Goal: Information Seeking & Learning: Learn about a topic

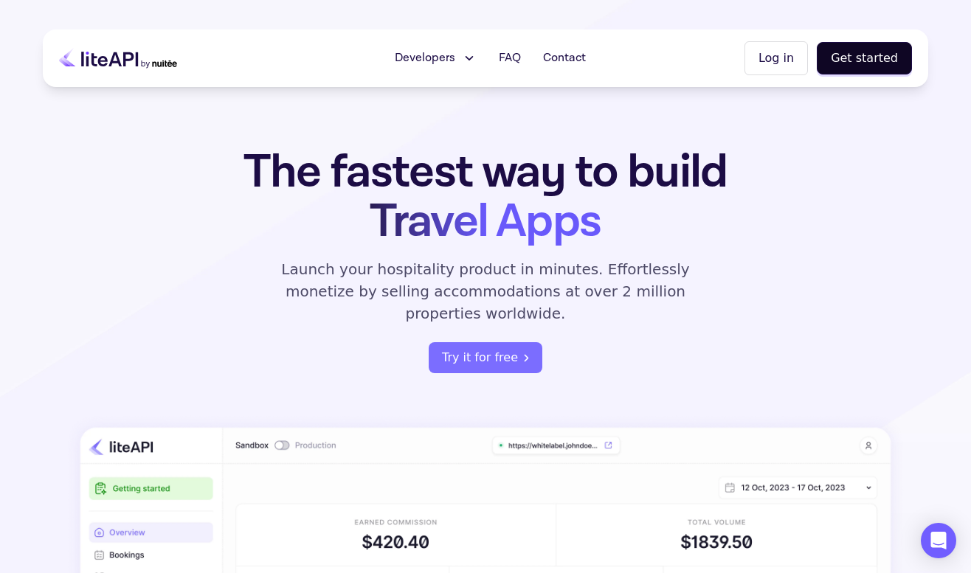
click at [150, 67] on icon at bounding box center [118, 58] width 118 height 37
click at [510, 53] on span "FAQ" at bounding box center [510, 58] width 22 height 18
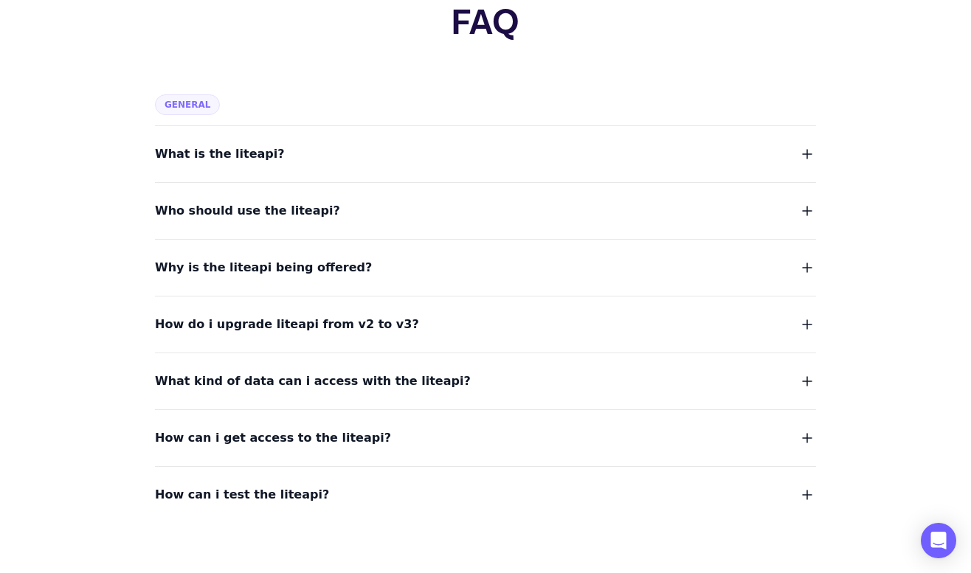
scroll to position [114, 0]
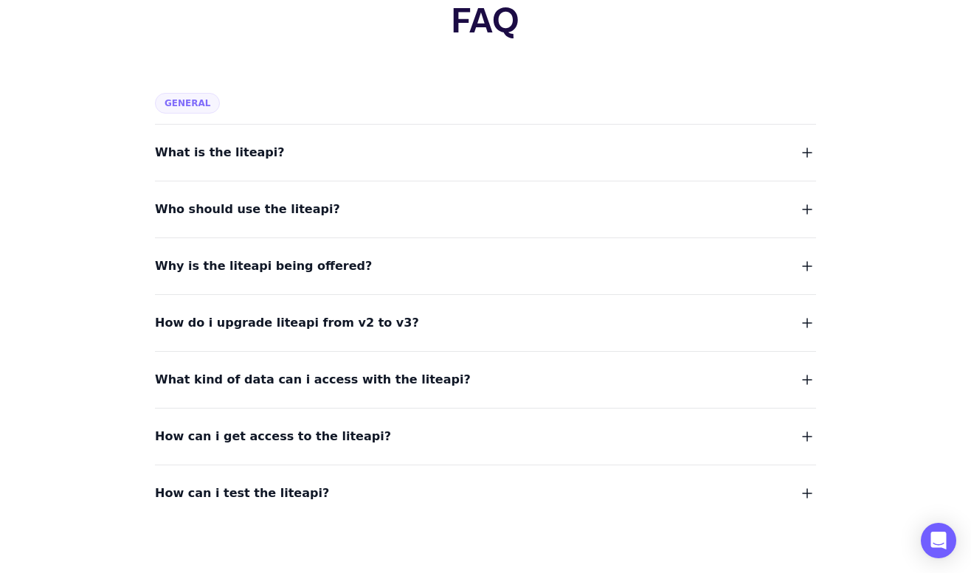
click at [331, 269] on span "Why is the liteapi being offered?" at bounding box center [263, 266] width 217 height 21
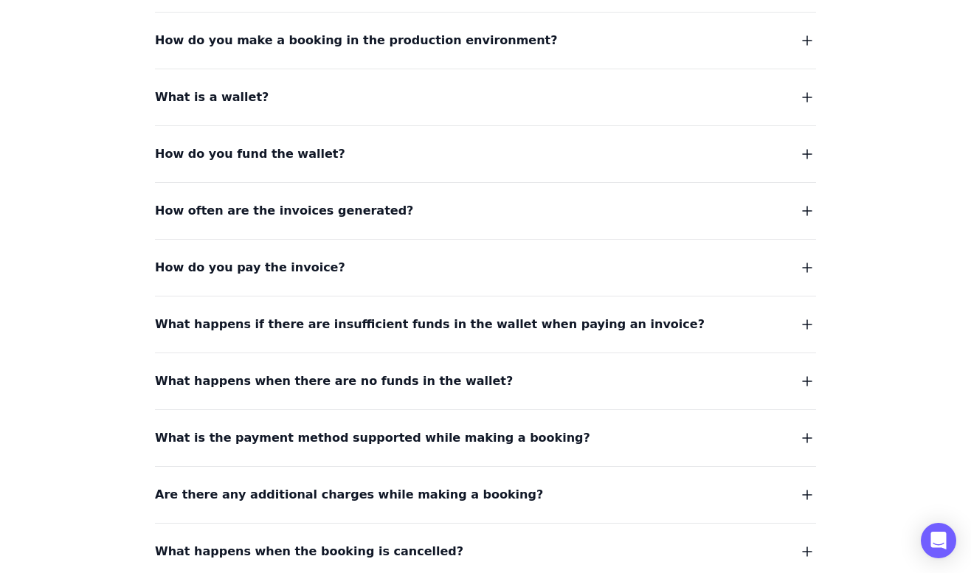
scroll to position [1099, 0]
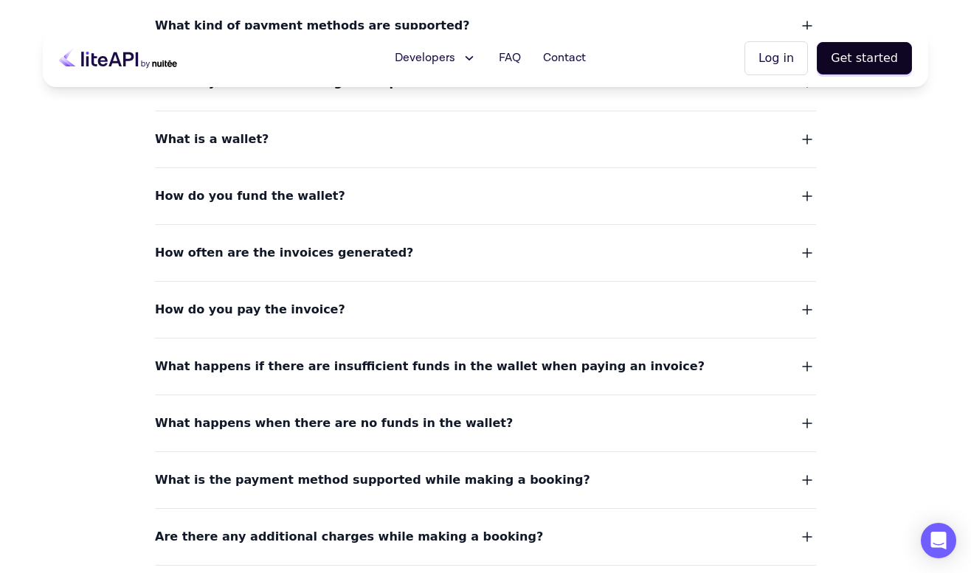
click at [341, 300] on button "How do you pay the invoice?" at bounding box center [485, 310] width 661 height 21
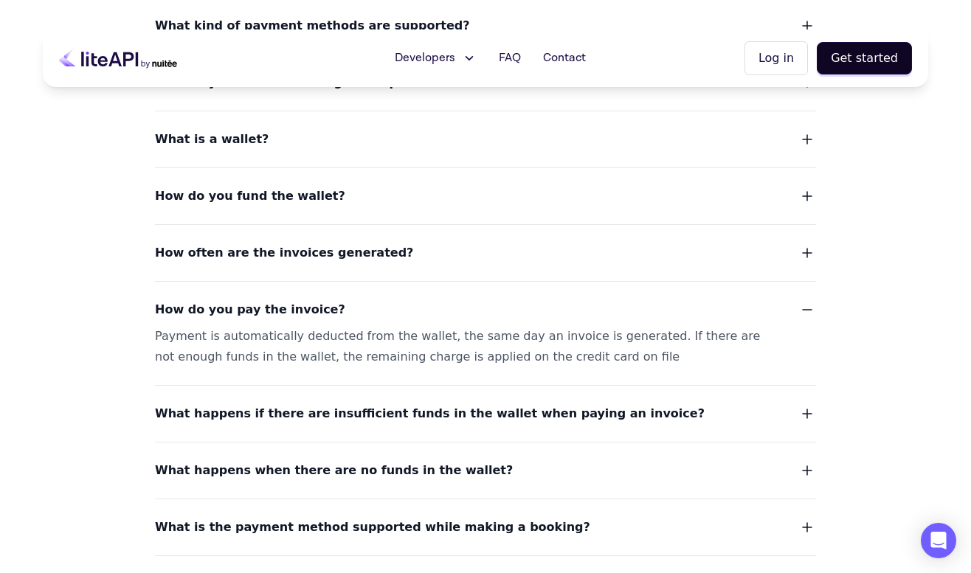
click at [341, 300] on button "How do you pay the invoice?" at bounding box center [485, 310] width 661 height 21
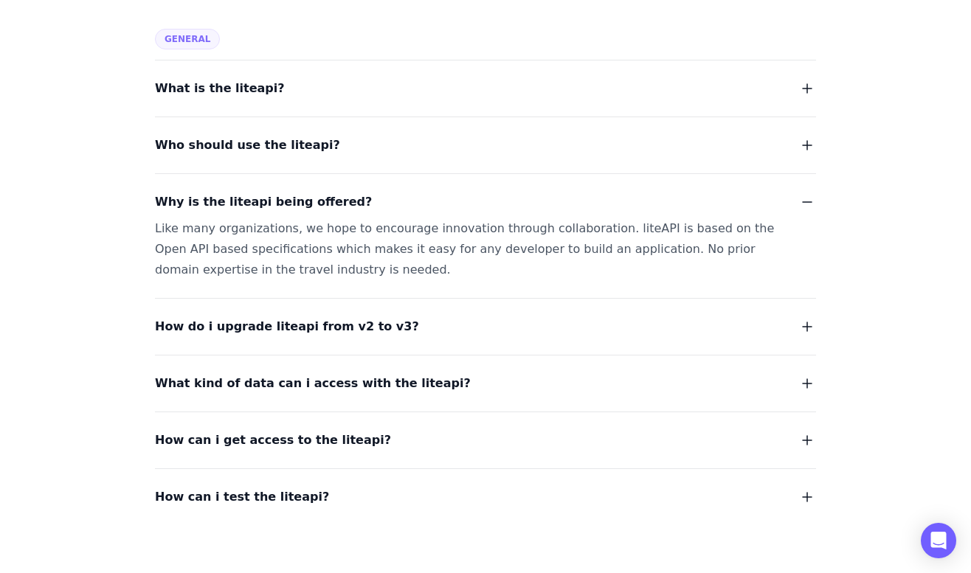
scroll to position [183, 0]
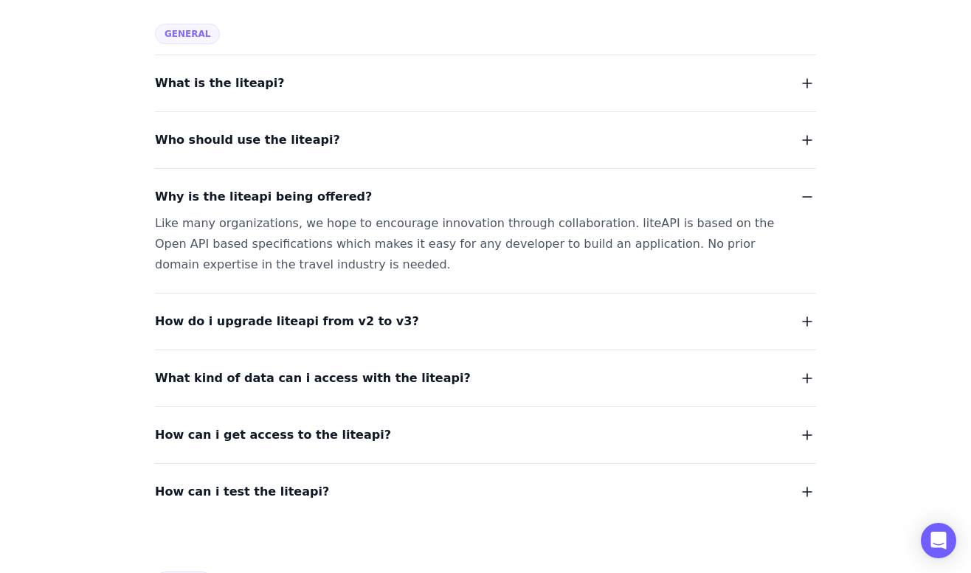
click at [358, 314] on span "How do i upgrade liteapi from v2 to v3?" at bounding box center [287, 321] width 264 height 21
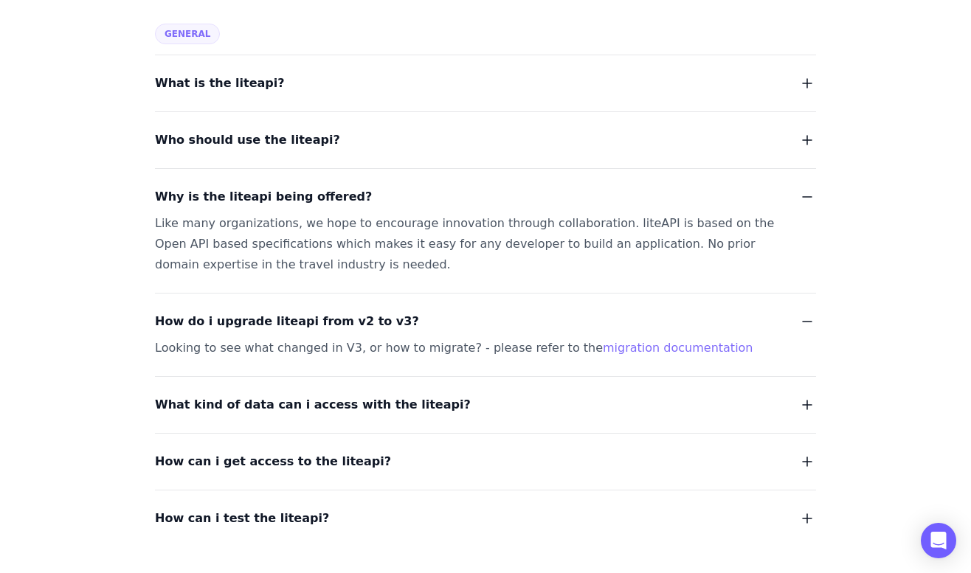
click at [358, 314] on span "How do i upgrade liteapi from v2 to v3?" at bounding box center [287, 321] width 264 height 21
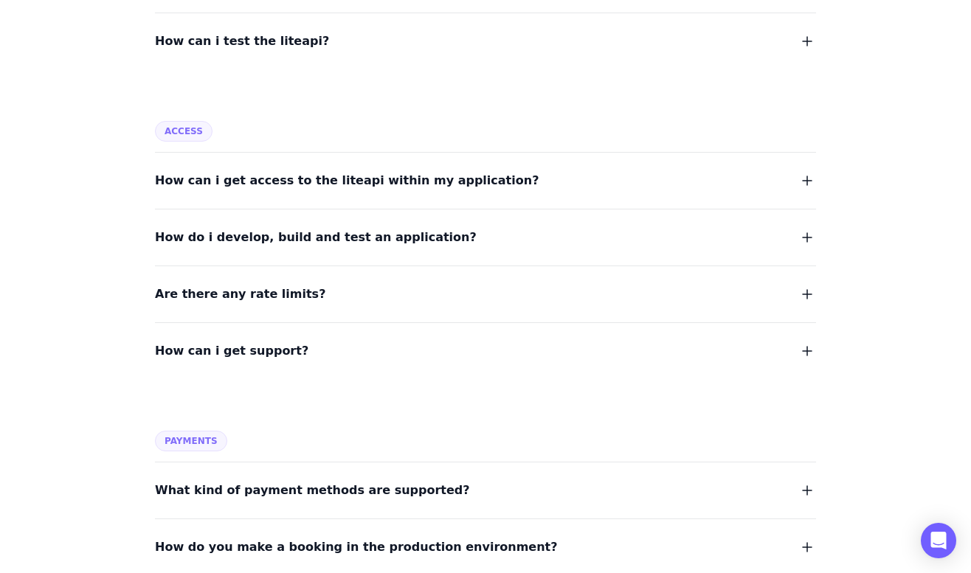
scroll to position [640, 0]
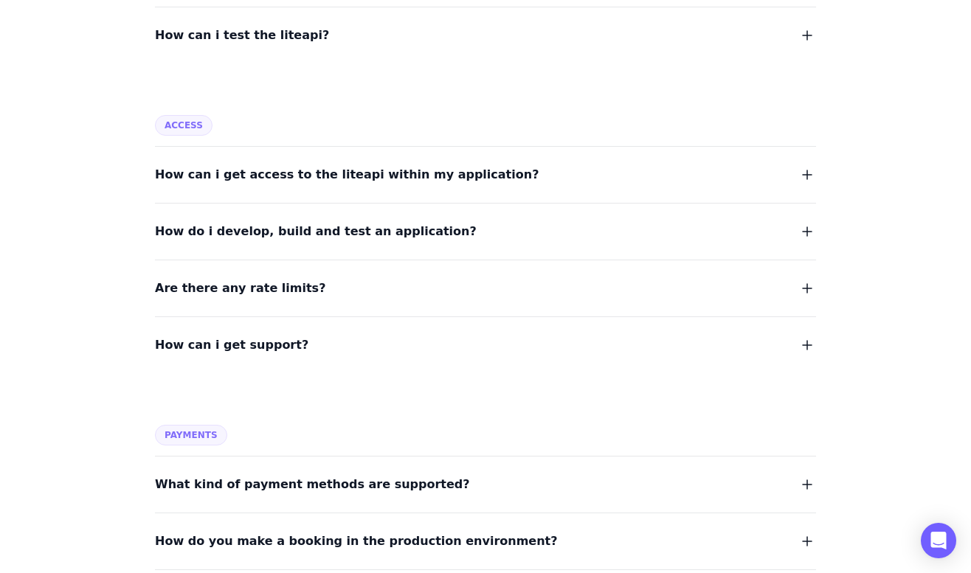
click at [376, 165] on span "How can i get access to the liteapi within my application?" at bounding box center [347, 175] width 384 height 21
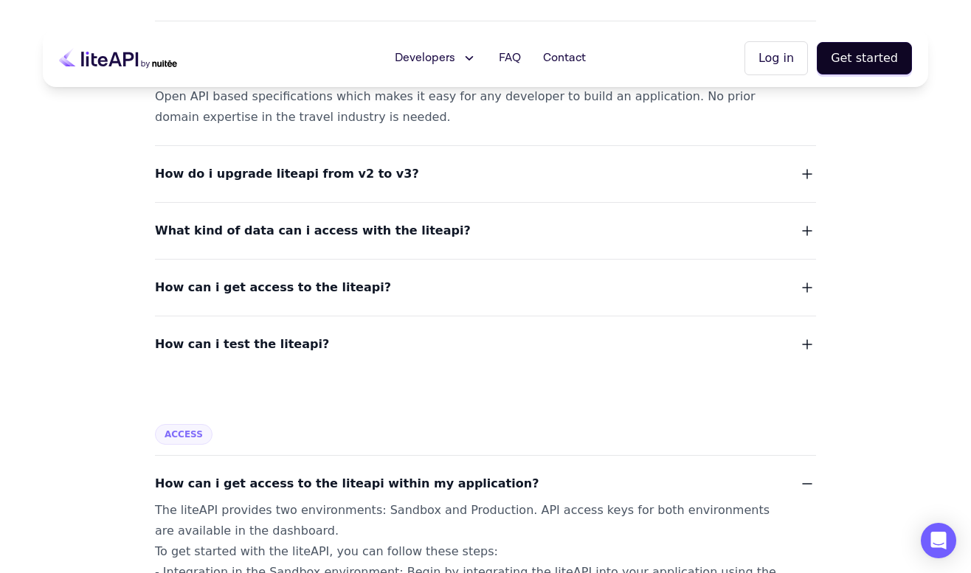
scroll to position [0, 0]
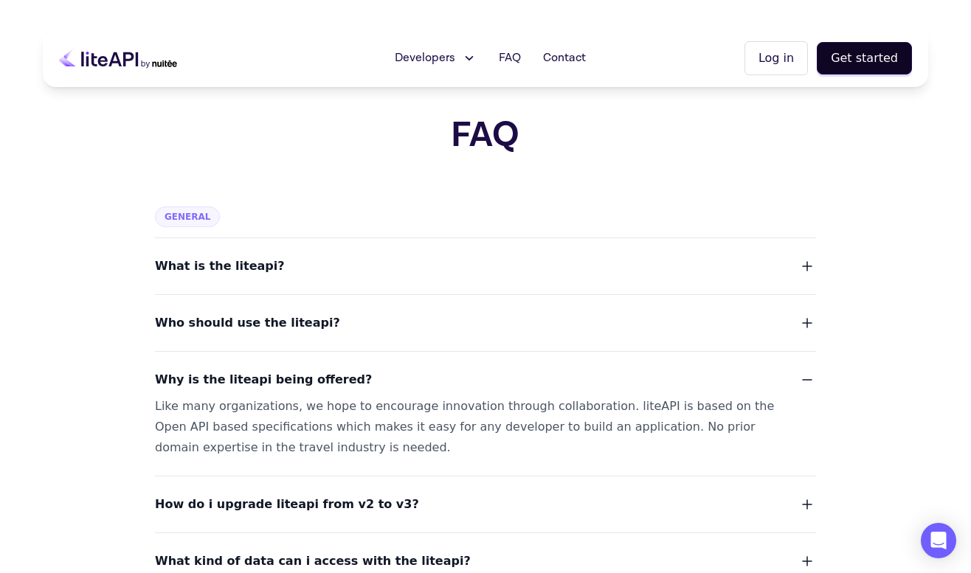
click at [455, 54] on span "Developers" at bounding box center [425, 58] width 61 height 18
click at [793, 62] on button "Log in" at bounding box center [776, 58] width 63 height 34
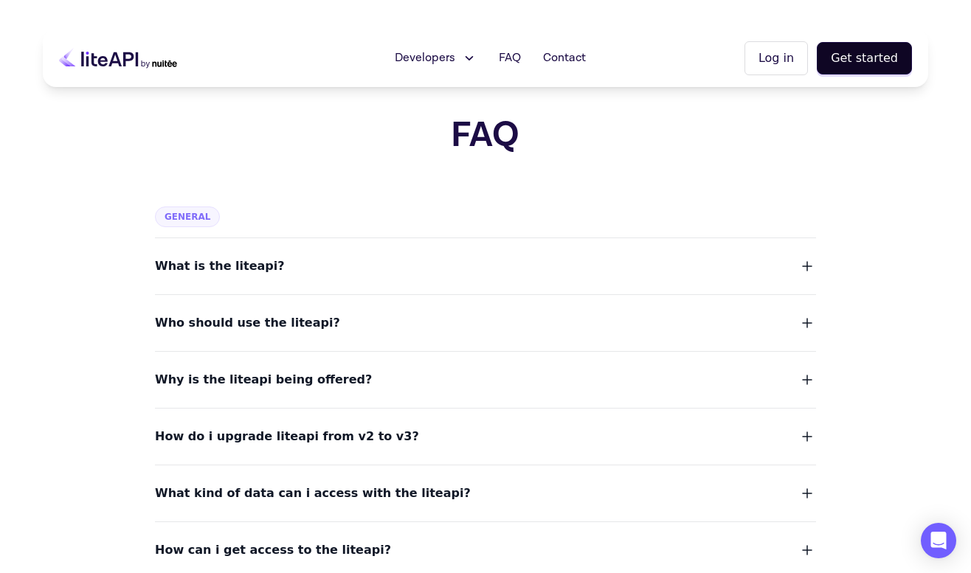
scroll to position [28, 0]
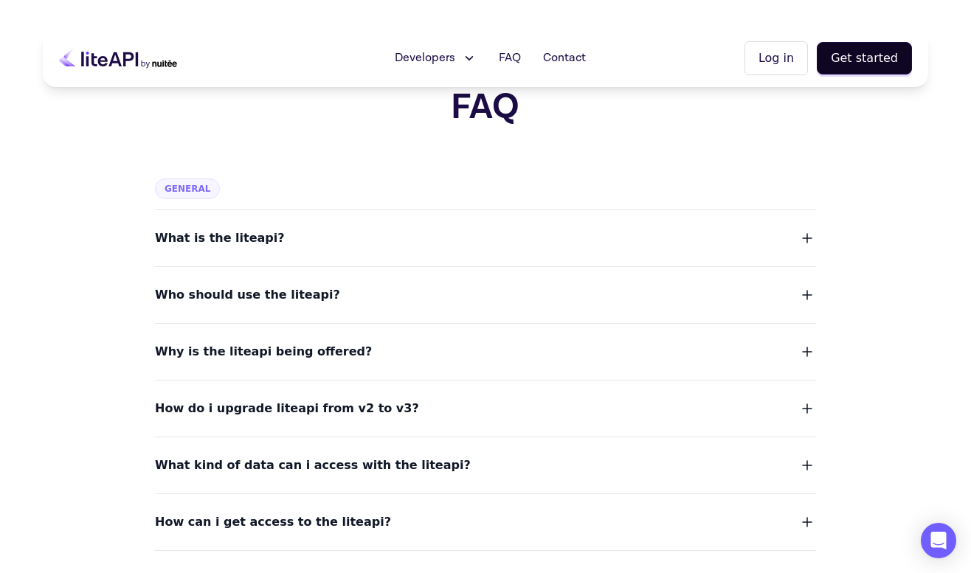
click at [278, 253] on dl "What is the liteapi? Who should use the liteapi? Why is the liteapi being offer…" at bounding box center [485, 400] width 661 height 380
click at [272, 296] on span "Who should use the liteapi?" at bounding box center [247, 295] width 185 height 21
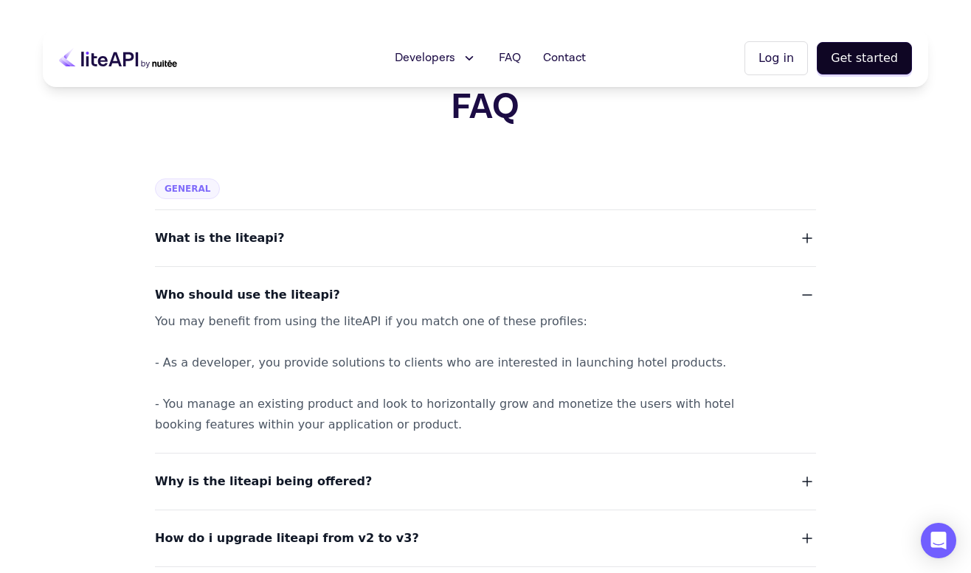
click at [289, 241] on button "What is the liteapi?" at bounding box center [485, 238] width 661 height 21
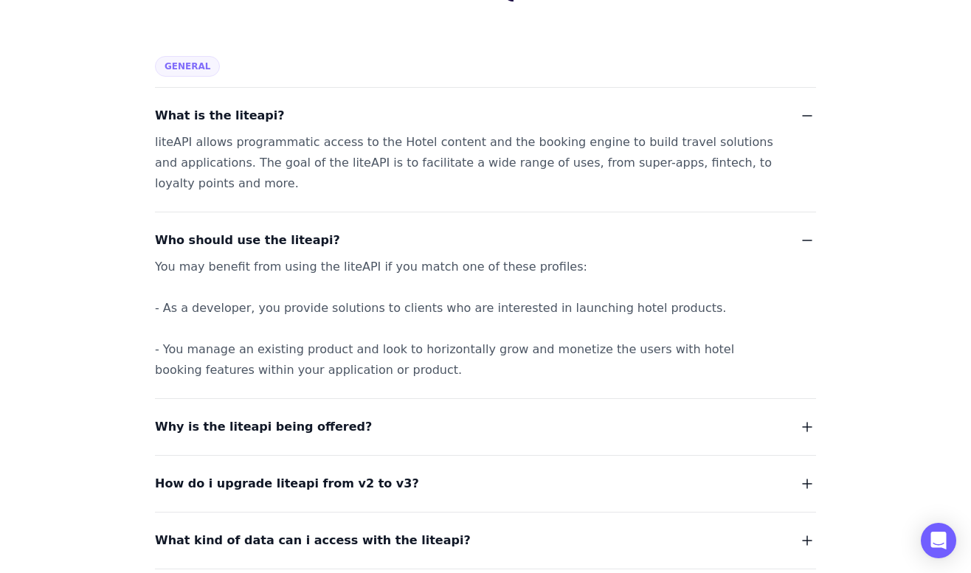
scroll to position [208, 0]
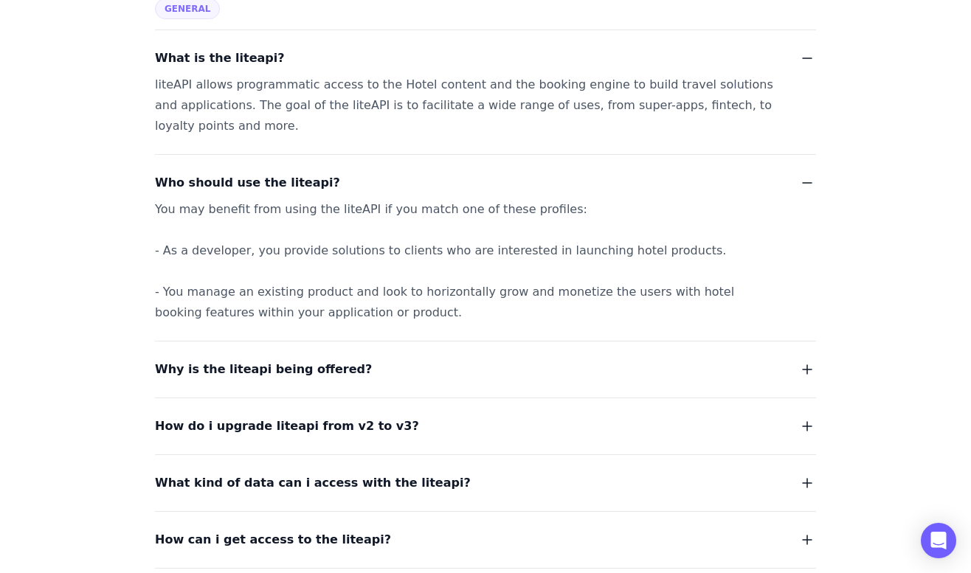
click at [287, 361] on span "Why is the liteapi being offered?" at bounding box center [263, 369] width 217 height 21
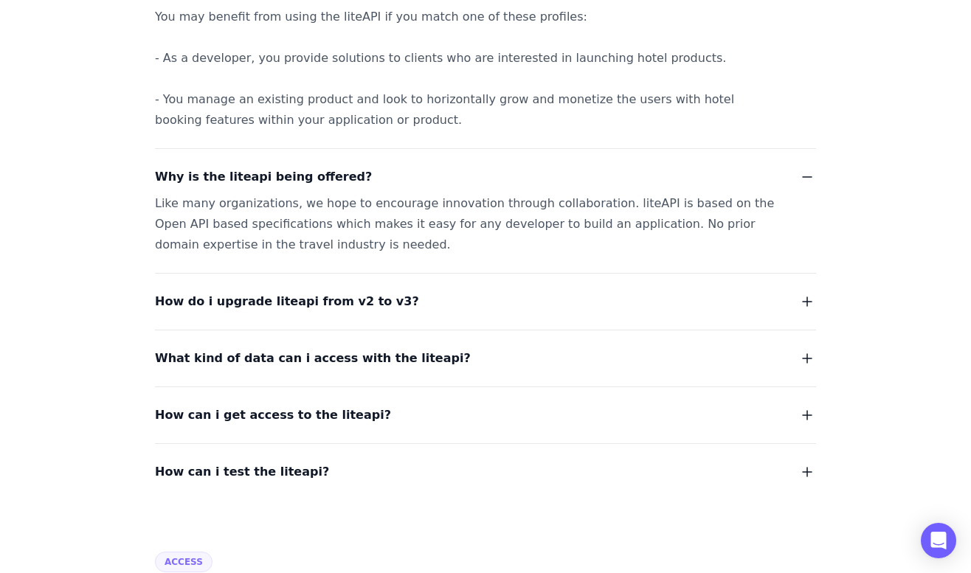
scroll to position [402, 0]
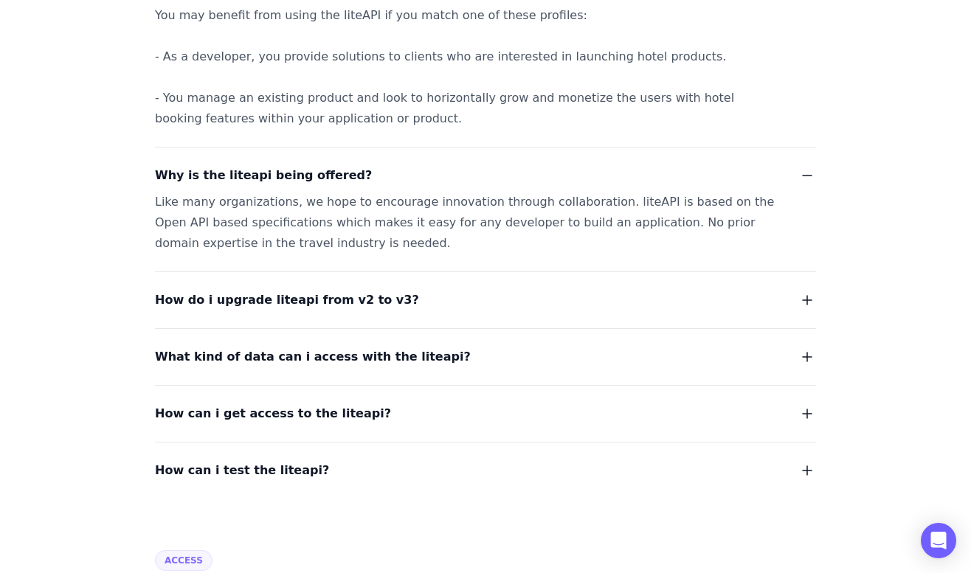
click at [301, 367] on span "What kind of data can i access with the liteapi?" at bounding box center [313, 357] width 316 height 21
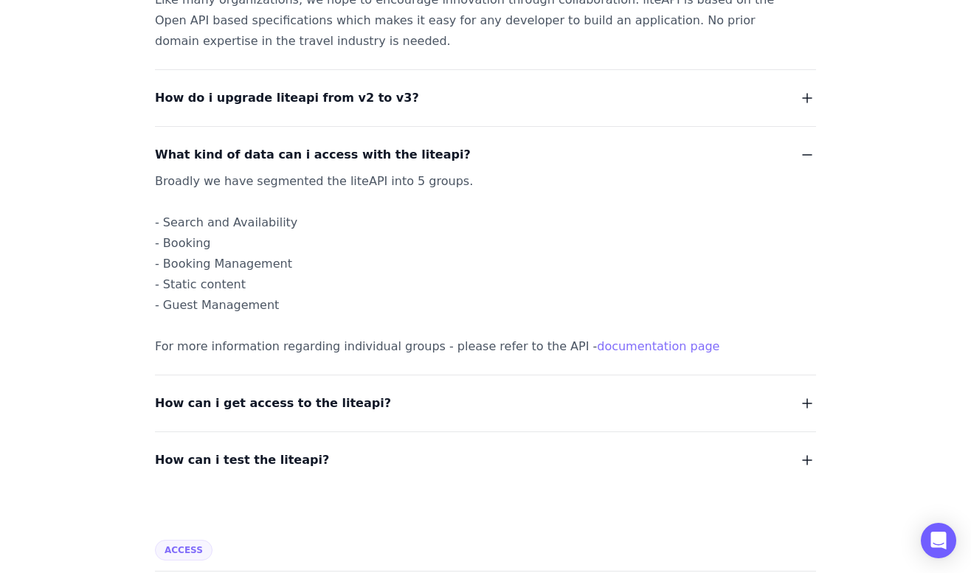
scroll to position [618, 0]
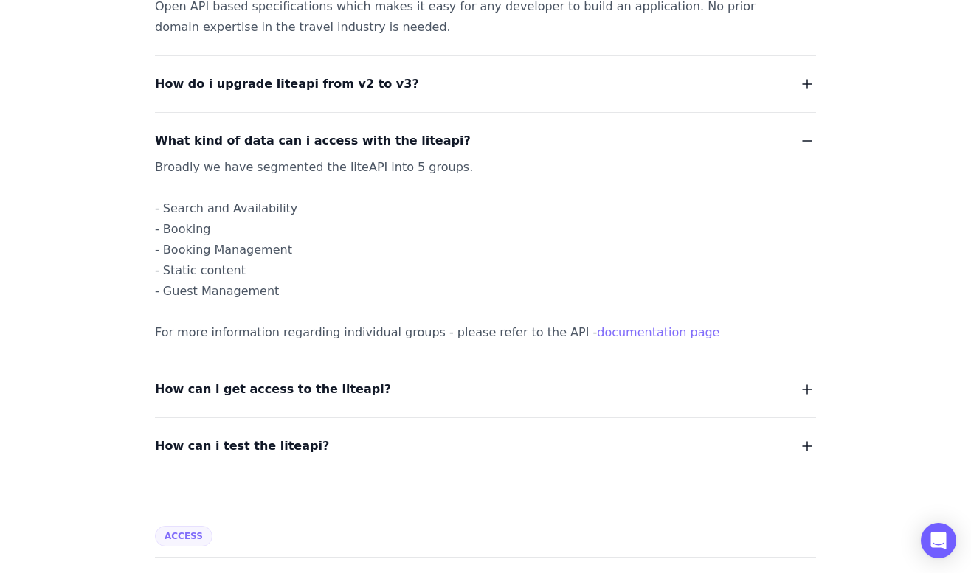
click at [304, 387] on span "How can i get access to the liteapi?" at bounding box center [273, 389] width 236 height 21
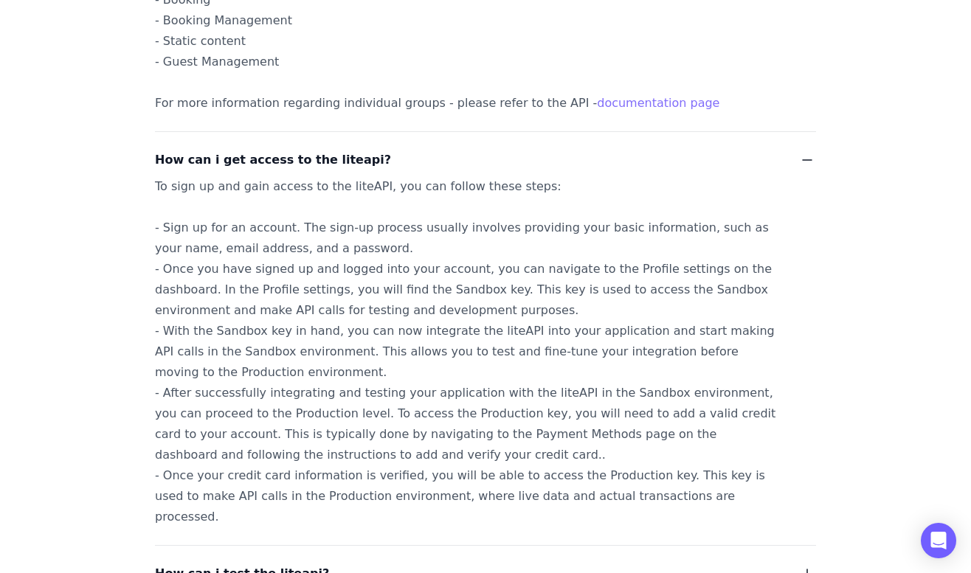
scroll to position [0, 0]
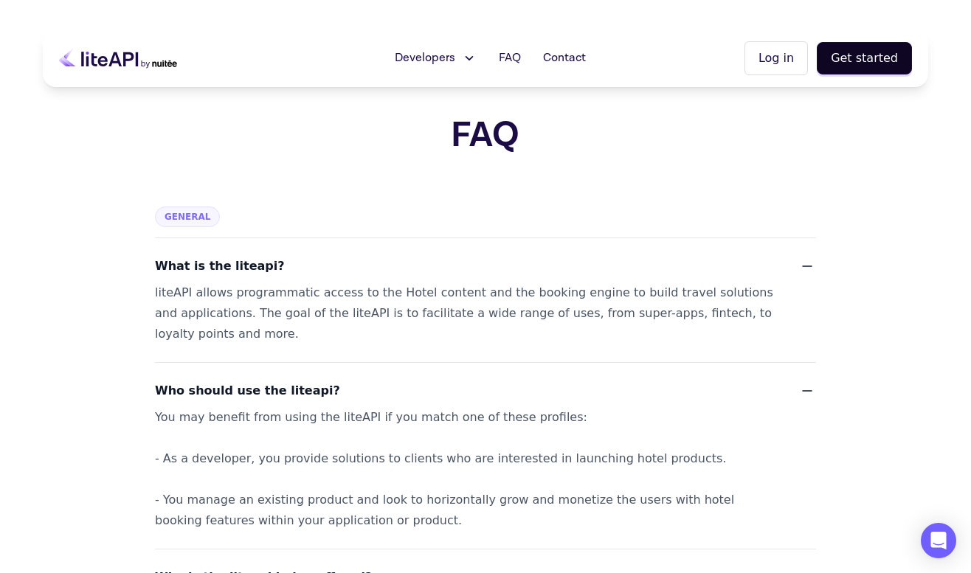
click at [803, 57] on button "Log in" at bounding box center [776, 58] width 63 height 34
